Goal: Check status: Check status

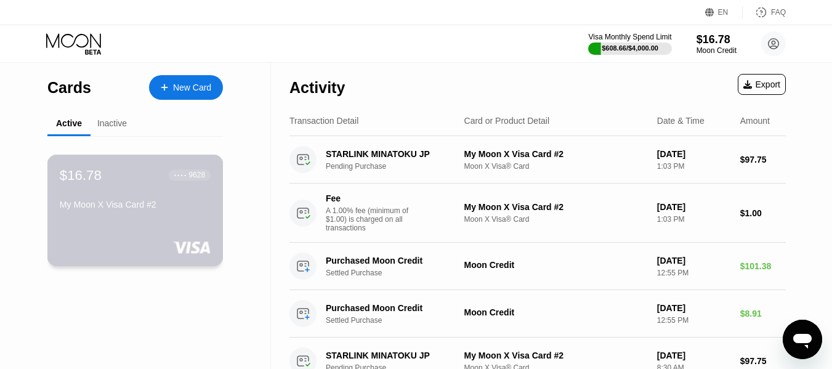
click at [124, 201] on div "$16.78 ● ● ● ● 9628 My Moon X Visa Card #2" at bounding box center [135, 190] width 151 height 47
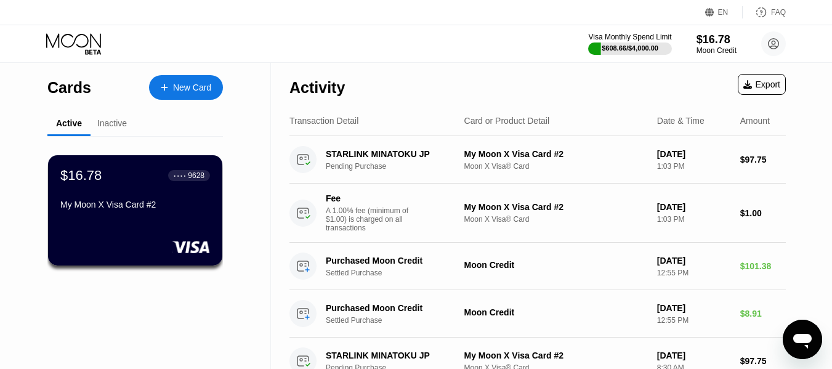
click at [115, 126] on div "Inactive" at bounding box center [112, 123] width 30 height 10
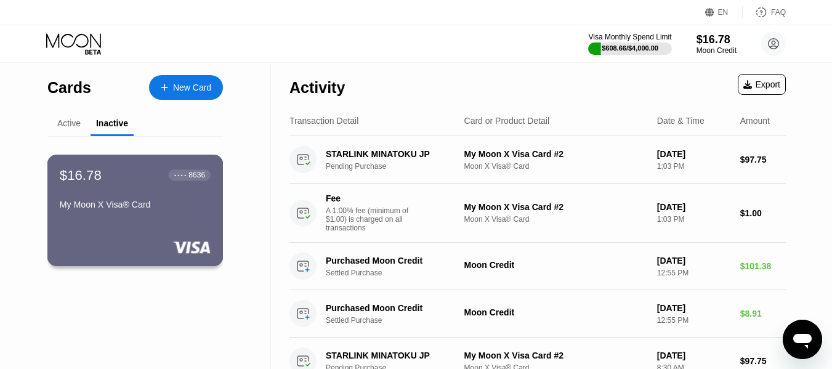
click at [145, 205] on div "My Moon X Visa® Card" at bounding box center [135, 205] width 151 height 10
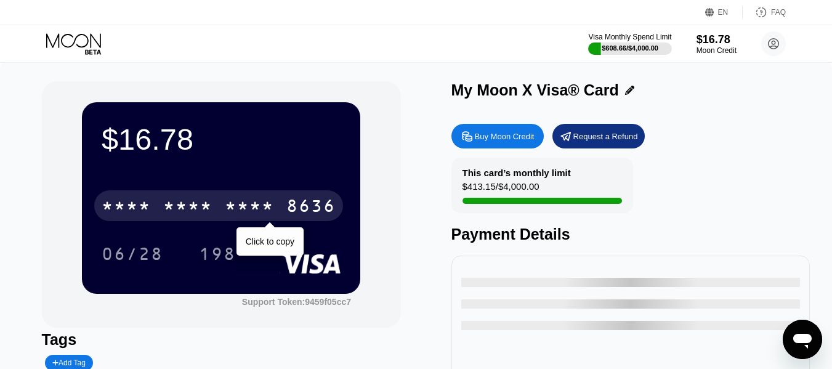
click at [174, 209] on div "* * * *" at bounding box center [187, 208] width 49 height 20
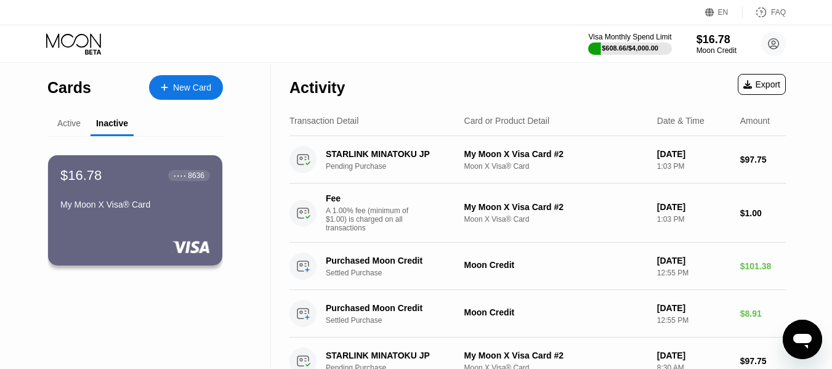
click at [71, 124] on div "Active" at bounding box center [68, 123] width 23 height 10
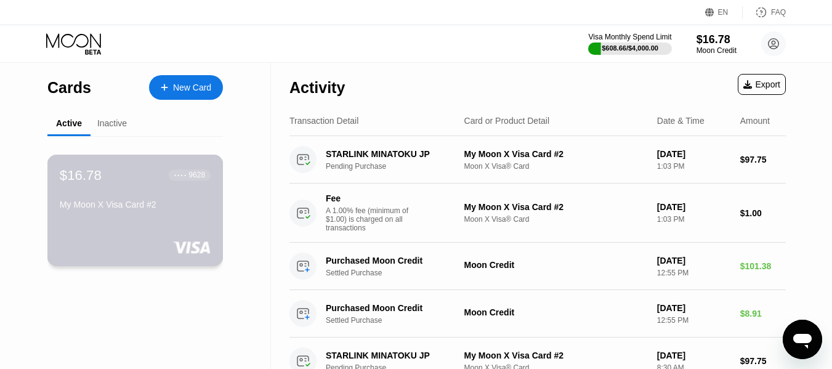
click at [145, 200] on div "$16.78 ● ● ● ● 9628 My Moon X Visa Card #2" at bounding box center [135, 190] width 151 height 47
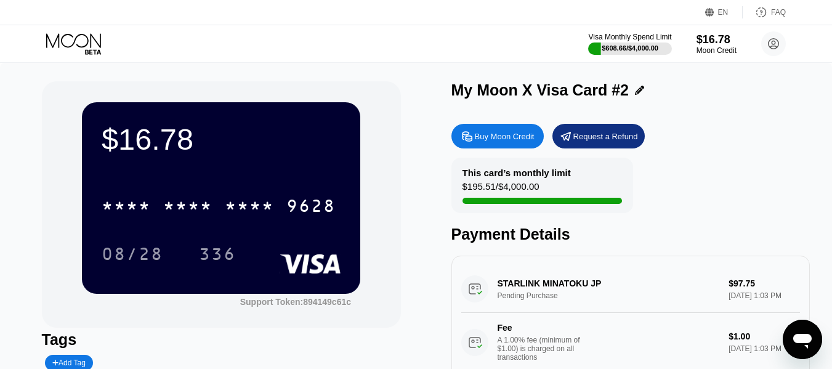
click at [224, 178] on div "$16.78 * * * * * * * * * * * * 9628 08/28 336" at bounding box center [221, 197] width 278 height 191
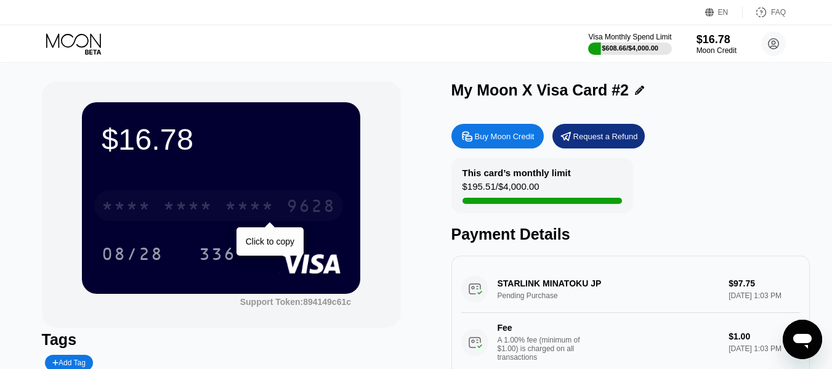
click at [210, 197] on div "* * * * * * * * * * * * 9628" at bounding box center [218, 205] width 249 height 31
